Goal: Navigation & Orientation: Find specific page/section

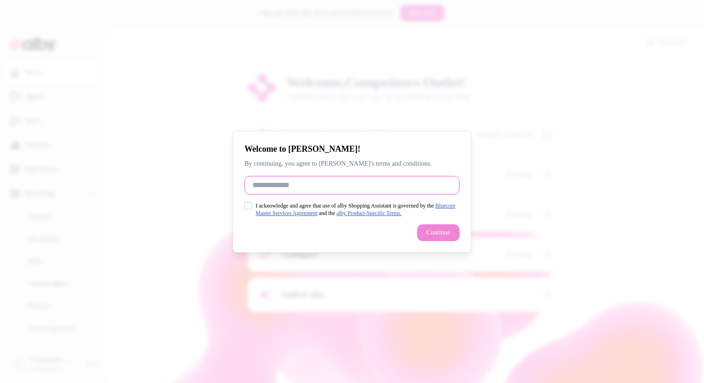
click at [317, 188] on input "Full Name" at bounding box center [351, 185] width 215 height 19
click at [244, 204] on div "Welcome to [PERSON_NAME]! By continuing, you agree to [PERSON_NAME]'s terms and…" at bounding box center [352, 192] width 238 height 122
click at [252, 206] on div "I acknowledge and agree that use of alby Shopping Assistant is governed by the …" at bounding box center [351, 209] width 215 height 15
click at [243, 209] on div "Welcome to [PERSON_NAME]! By continuing, you agree to [PERSON_NAME]'s terms and…" at bounding box center [352, 192] width 238 height 122
click at [248, 205] on button "I acknowledge and agree that use of alby Shopping Assistant is governed by the …" at bounding box center [247, 205] width 7 height 7
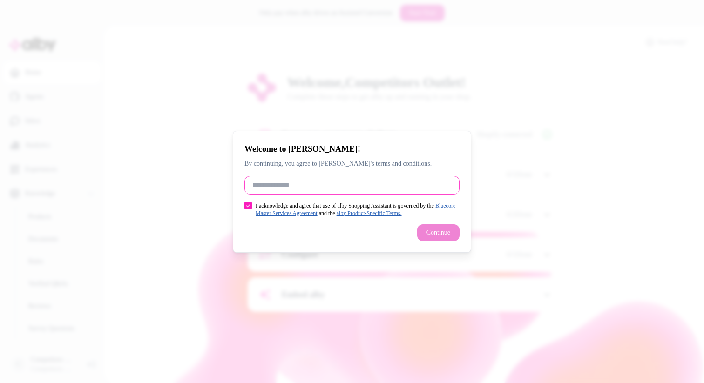
click at [284, 191] on input "Full Name" at bounding box center [351, 185] width 215 height 19
type input "*******"
click at [444, 235] on button "Continue" at bounding box center [438, 232] width 42 height 17
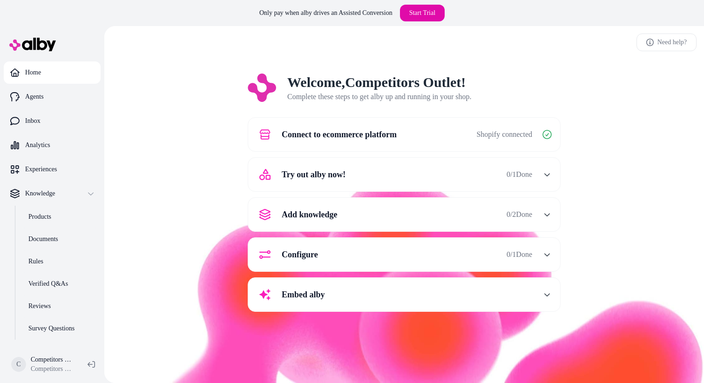
click at [547, 213] on icon "button" at bounding box center [547, 214] width 7 height 7
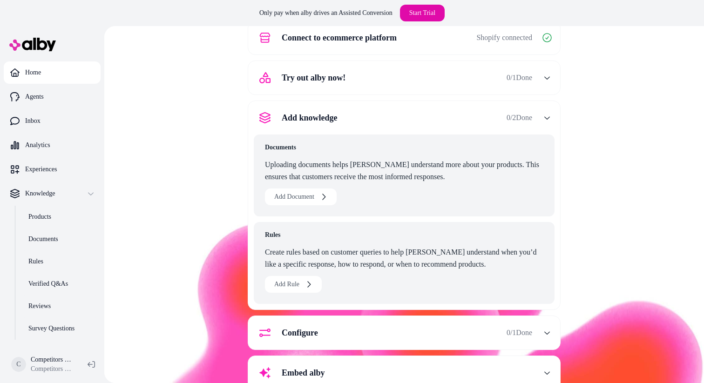
scroll to position [98, 0]
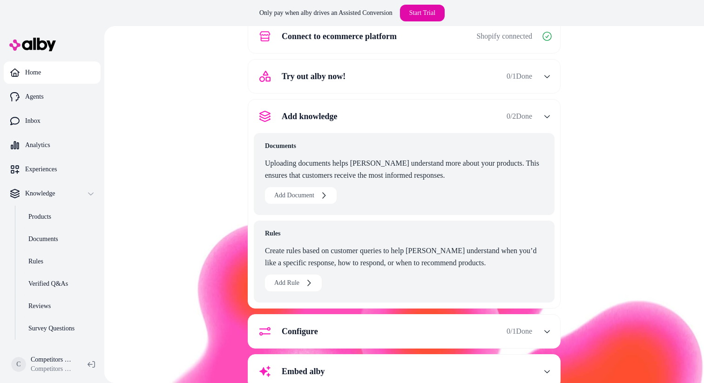
click at [546, 120] on div "button" at bounding box center [546, 116] width 15 height 15
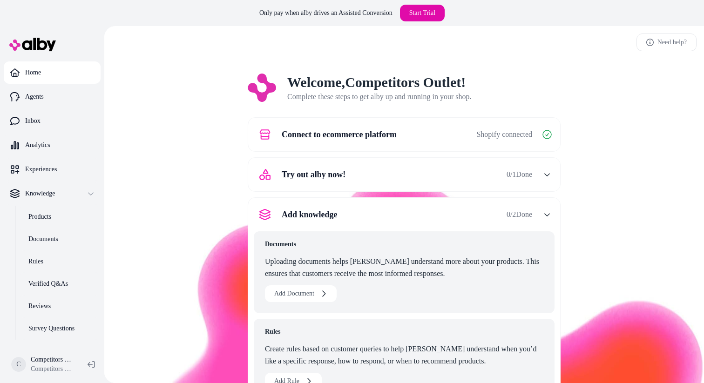
scroll to position [0, 0]
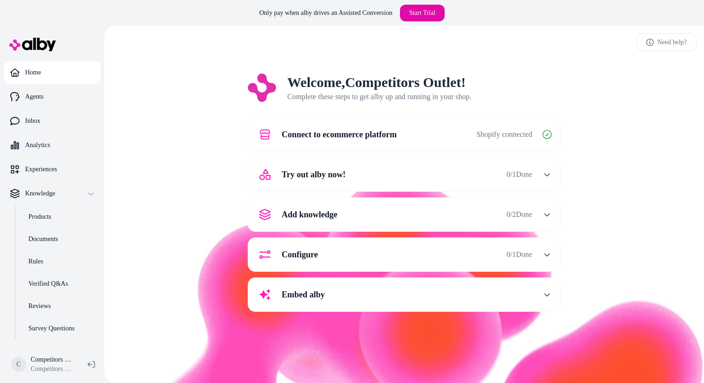
click at [545, 174] on icon "button" at bounding box center [547, 174] width 7 height 7
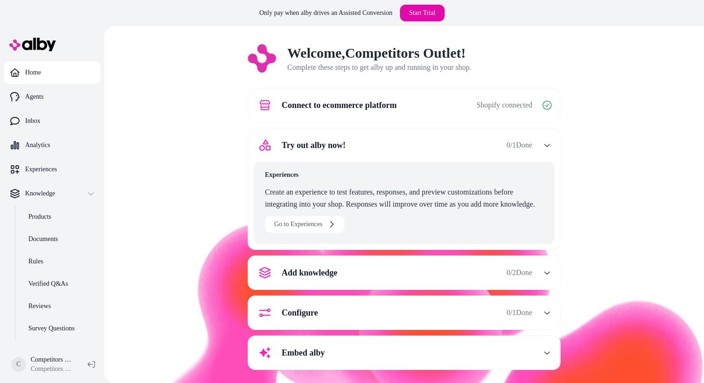
scroll to position [36, 0]
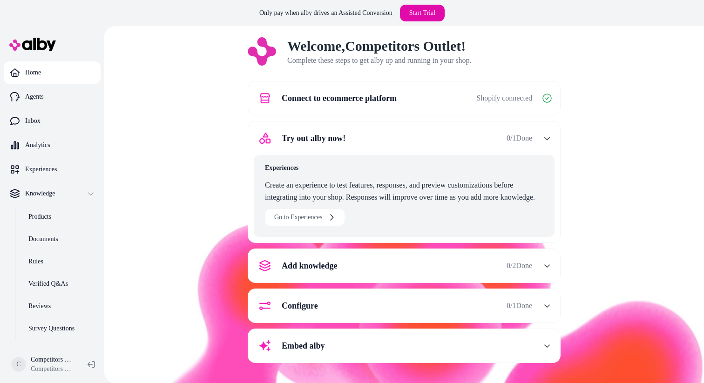
click at [549, 139] on icon "button" at bounding box center [547, 138] width 7 height 7
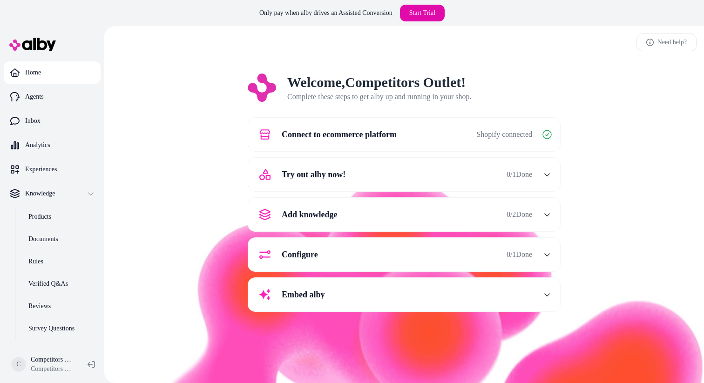
click at [543, 213] on div "button" at bounding box center [546, 214] width 15 height 15
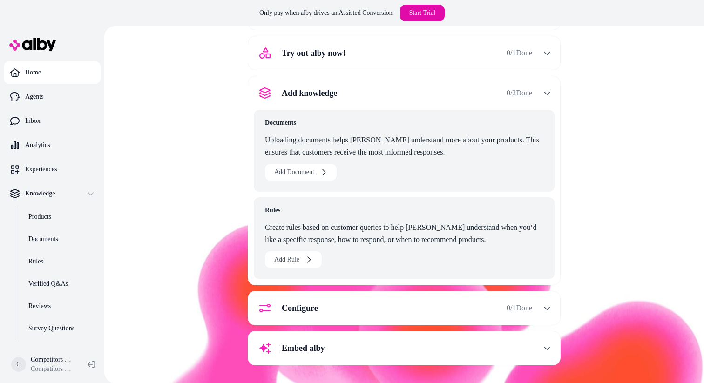
scroll to position [124, 0]
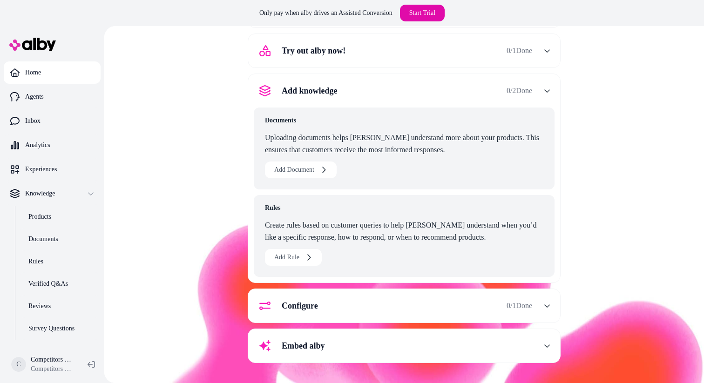
click at [550, 305] on div "button" at bounding box center [546, 305] width 15 height 15
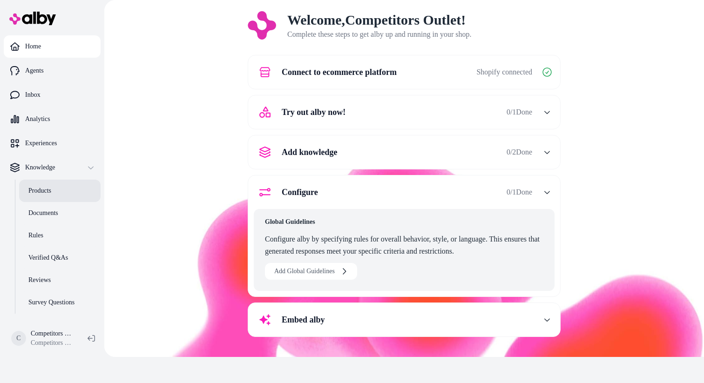
scroll to position [0, 0]
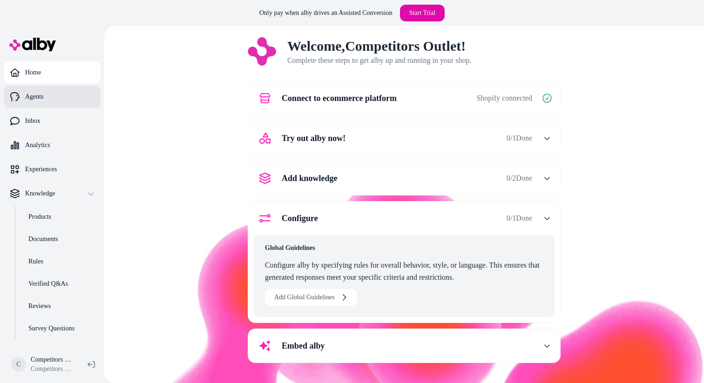
click at [54, 92] on link "Agents" at bounding box center [52, 97] width 97 height 22
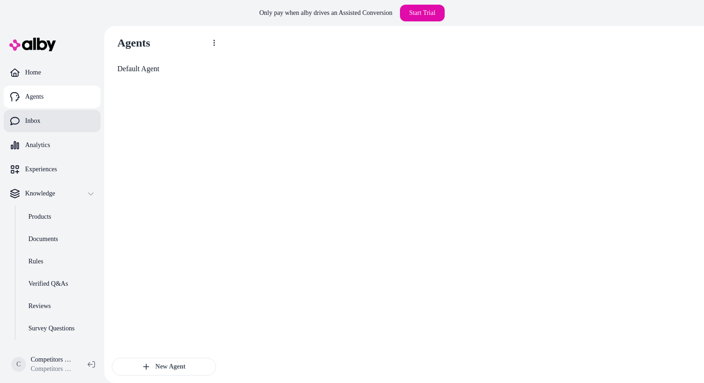
click at [44, 122] on link "Inbox" at bounding box center [52, 121] width 97 height 22
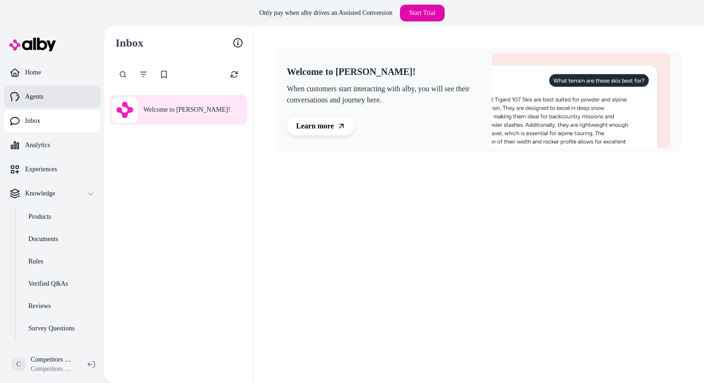
click at [55, 99] on link "Agents" at bounding box center [52, 97] width 97 height 22
